Goal: Check status: Check status

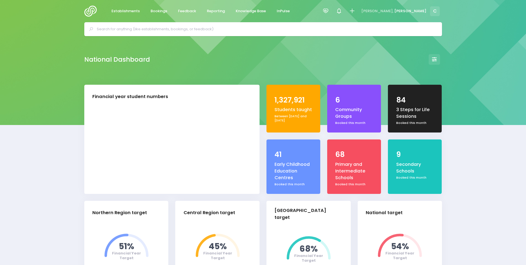
select select "5"
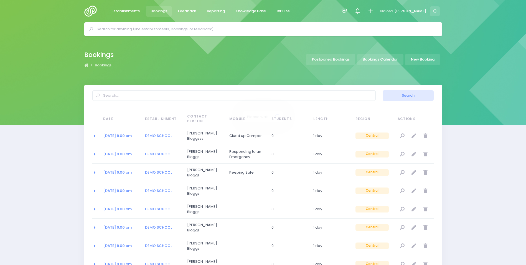
select select "20"
click at [386, 59] on link "Bookings Calendar" at bounding box center [380, 59] width 46 height 11
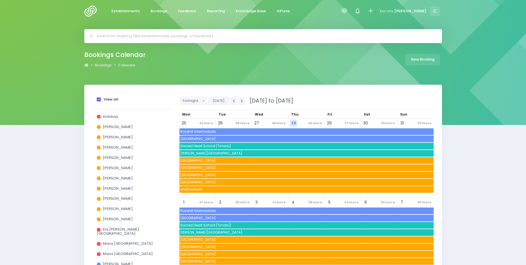
click at [99, 99] on span at bounding box center [99, 99] width 4 height 4
click at [0, 0] on input "View all" at bounding box center [0, 0] width 0 height 0
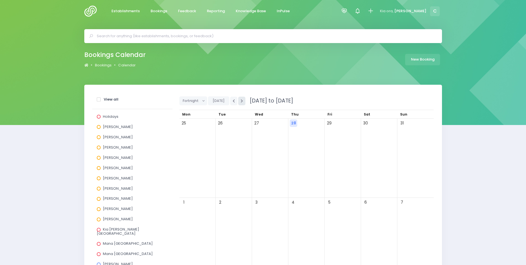
click at [241, 100] on icon "button" at bounding box center [242, 101] width 2 height 4
click at [239, 101] on button "button" at bounding box center [241, 101] width 7 height 9
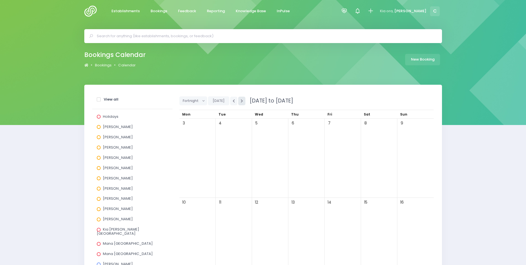
click at [238, 101] on button "button" at bounding box center [241, 101] width 7 height 9
click at [231, 100] on button "button" at bounding box center [233, 101] width 7 height 9
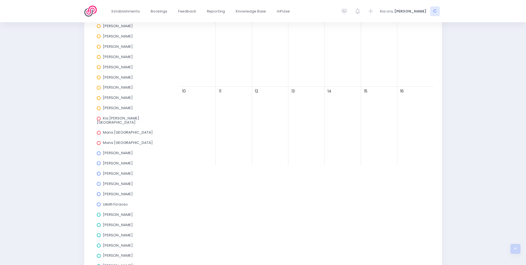
scroll to position [139, 0]
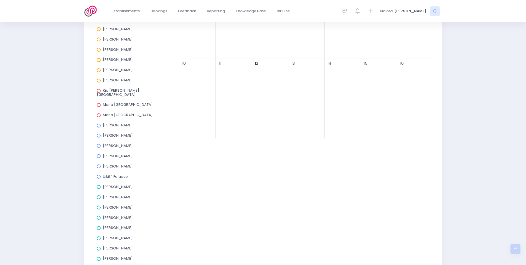
click at [98, 133] on span at bounding box center [99, 135] width 4 height 4
click at [0, 0] on input "Jess Bates" at bounding box center [0, 0] width 0 height 0
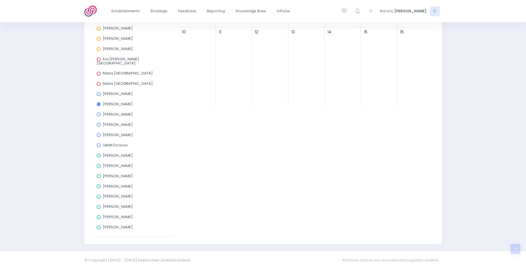
scroll to position [170, 0]
click at [97, 143] on span at bounding box center [99, 145] width 4 height 4
click at [0, 0] on input "Uikilifi Fa’aoso" at bounding box center [0, 0] width 0 height 0
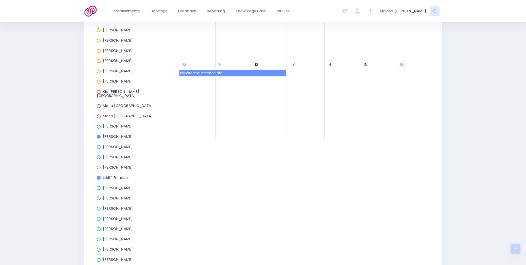
scroll to position [87, 0]
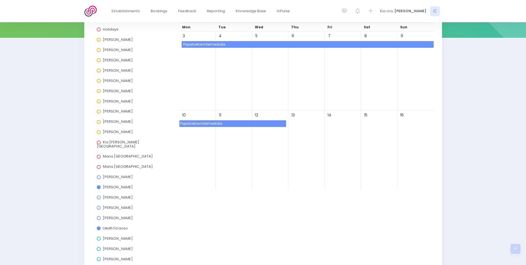
click at [236, 124] on span "Papatoetoe Intermediate" at bounding box center [232, 123] width 107 height 7
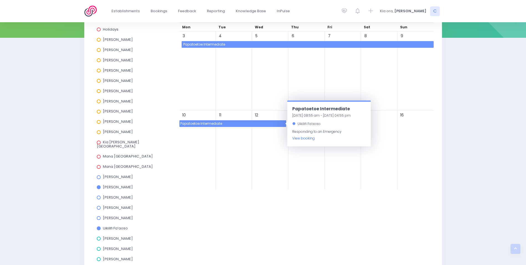
click at [300, 138] on link "View booking" at bounding box center [303, 138] width 22 height 5
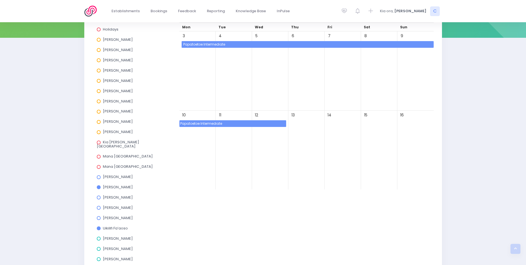
click at [96, 224] on div "Holidays Alicia Smale Annette Binnie Jel Pollock Justin Lowcay Laurel Mitchell …" at bounding box center [132, 171] width 80 height 298
click at [100, 226] on span at bounding box center [99, 228] width 4 height 4
click at [0, 0] on input "Uikilifi Fa’aoso" at bounding box center [0, 0] width 0 height 0
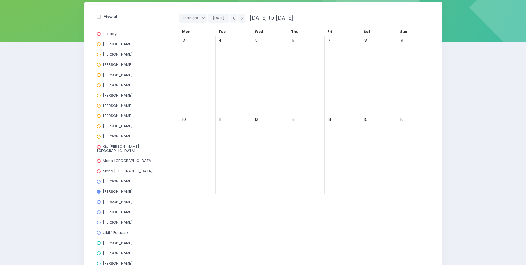
scroll to position [83, 0]
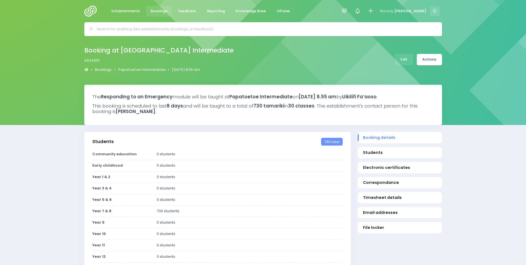
select select "5"
